Goal: Task Accomplishment & Management: Manage account settings

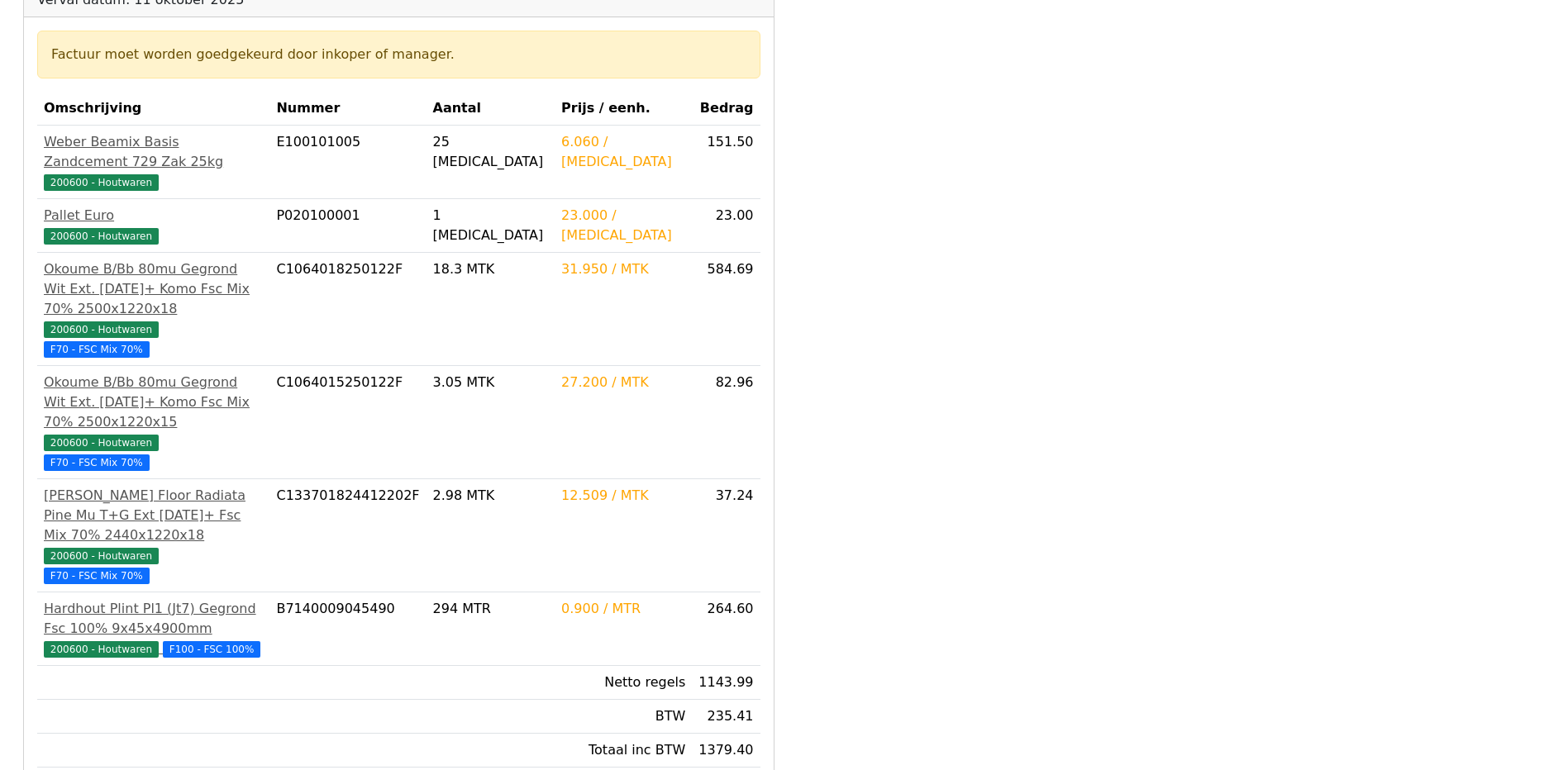
scroll to position [331, 0]
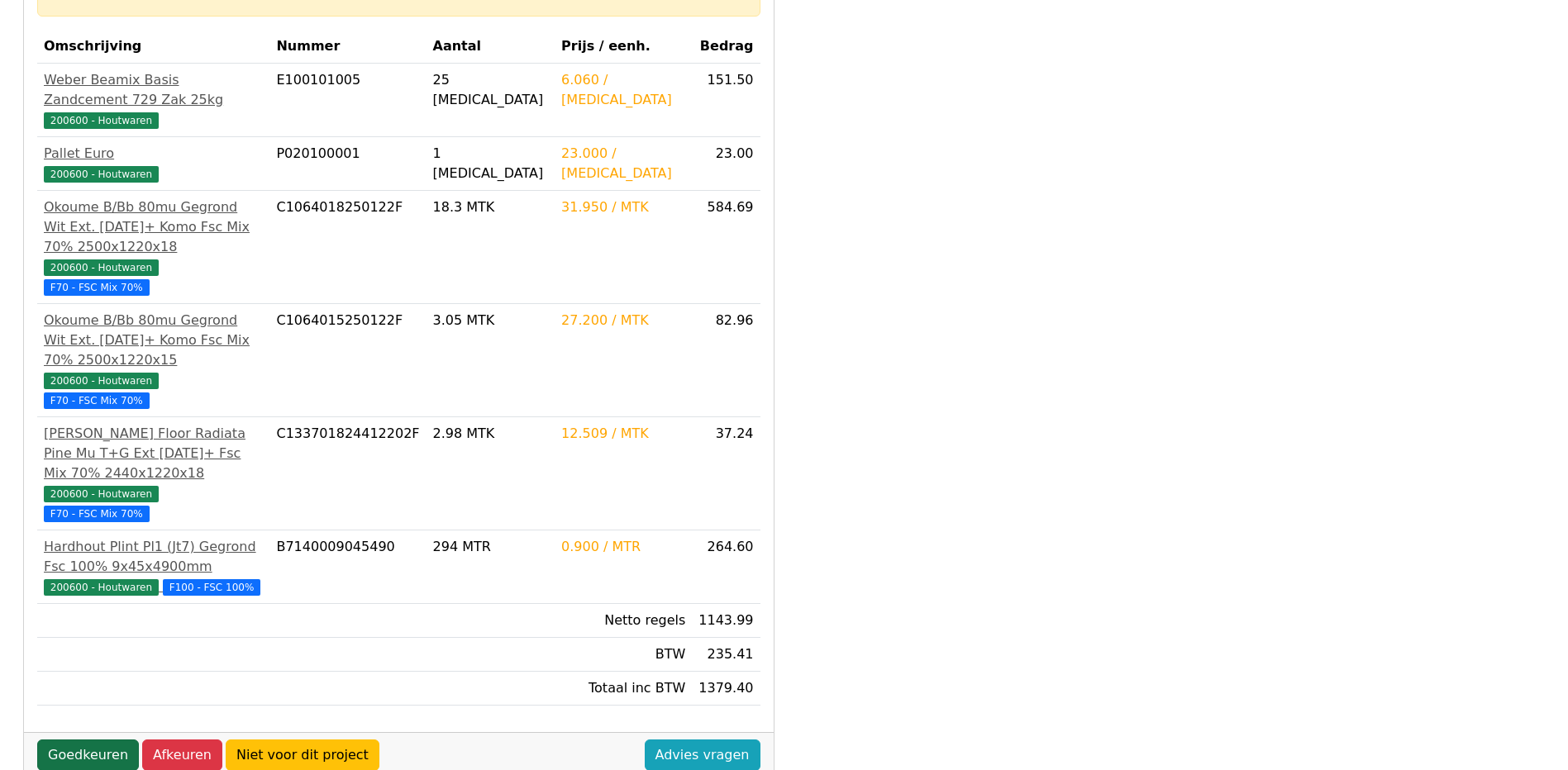
click at [70, 740] on link "Goedkeuren" at bounding box center [87, 755] width 101 height 31
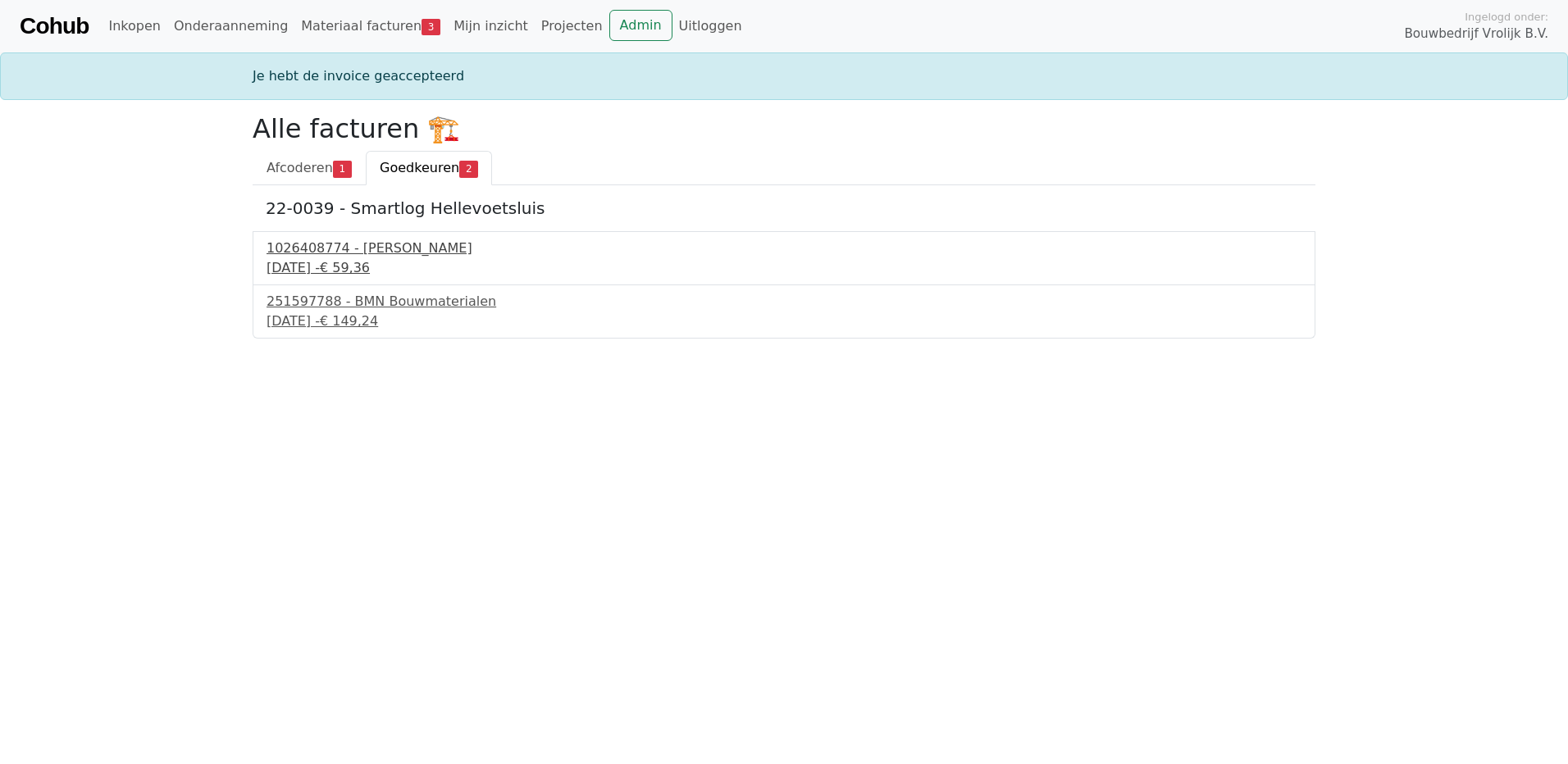
click at [350, 271] on div "11 september 2025 - € 59,36" at bounding box center [784, 269] width 1035 height 20
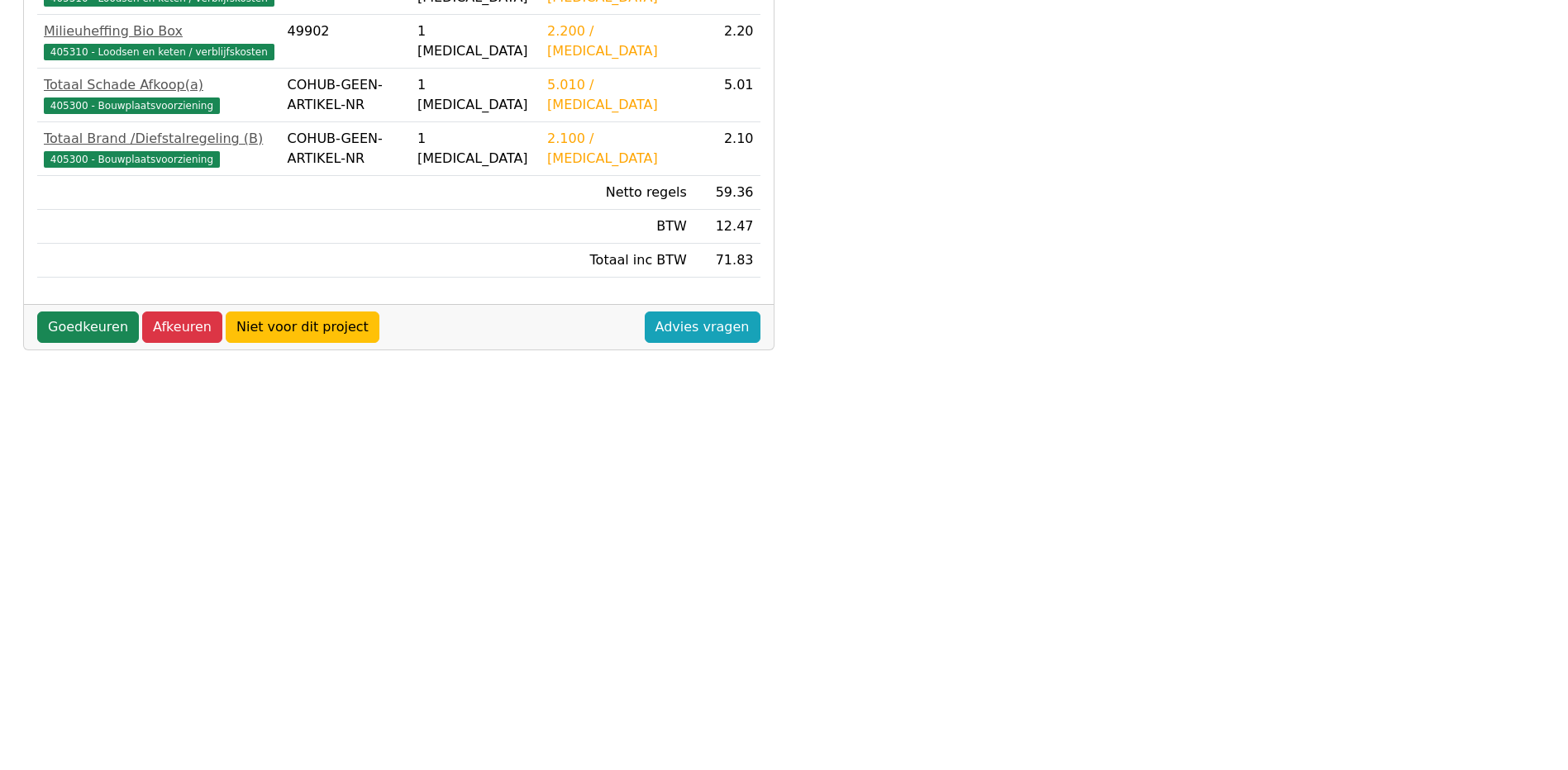
scroll to position [456, 0]
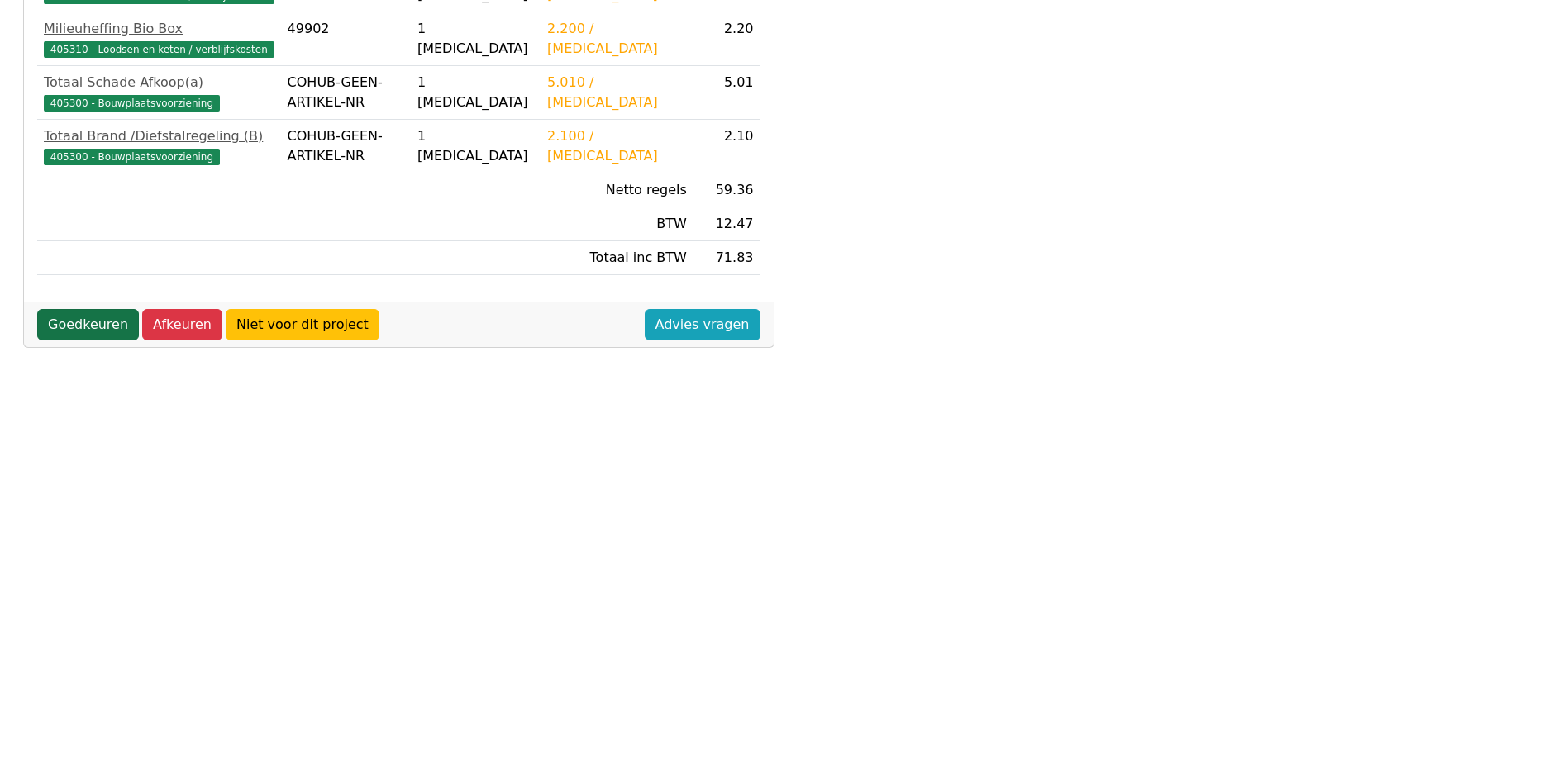
click at [73, 328] on link "Goedkeuren" at bounding box center [87, 324] width 101 height 31
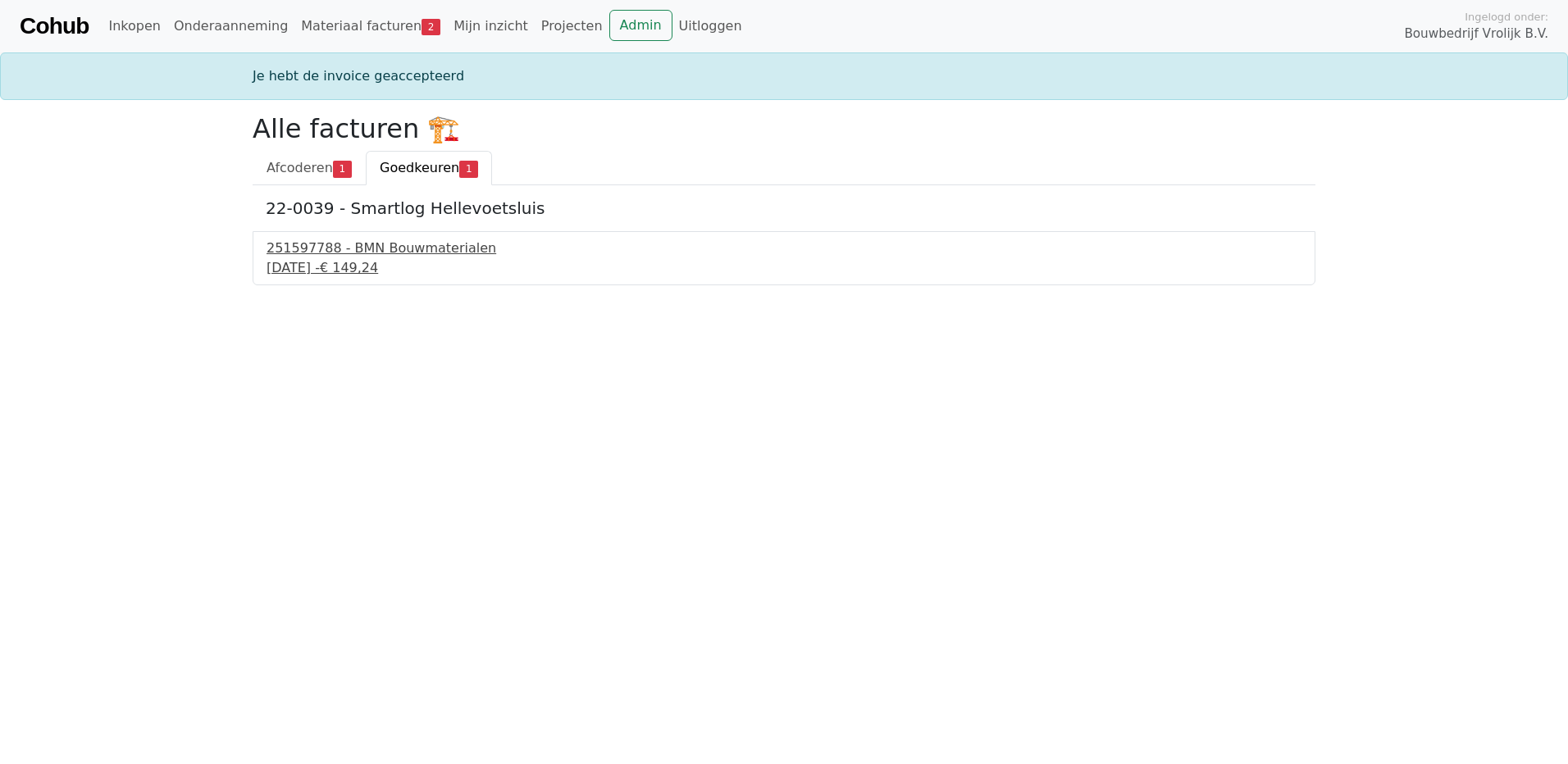
click at [318, 250] on div "251597788 - BMN Bouwmaterialen" at bounding box center [784, 249] width 1035 height 20
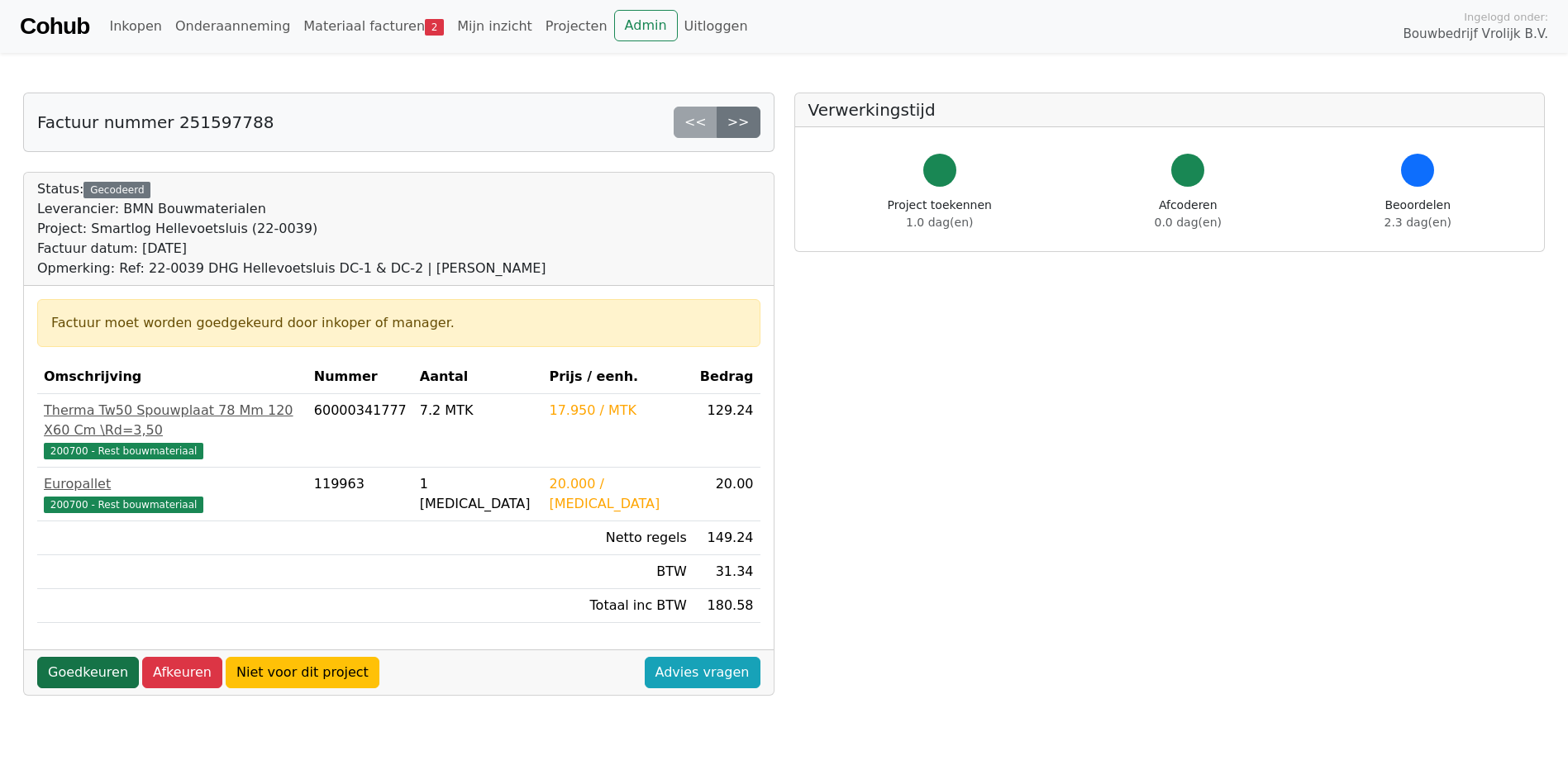
click at [86, 657] on link "Goedkeuren" at bounding box center [87, 672] width 101 height 31
